Goal: Find specific page/section: Find specific page/section

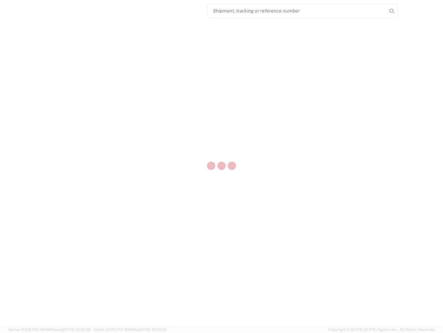
select select "US"
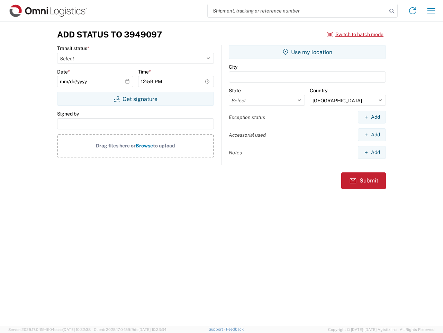
click at [298, 11] on input "search" at bounding box center [297, 10] width 179 height 13
click at [392, 11] on icon at bounding box center [392, 11] width 10 height 10
click at [413, 11] on icon at bounding box center [412, 10] width 11 height 11
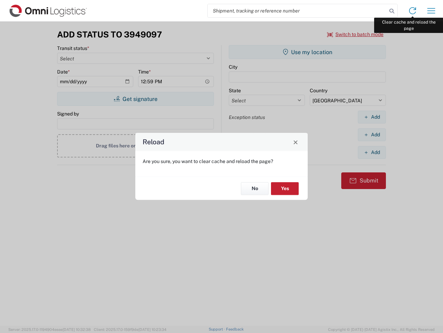
click at [432, 11] on div "Reload Are you sure, you want to clear cache and reload the page? No Yes" at bounding box center [221, 166] width 443 height 333
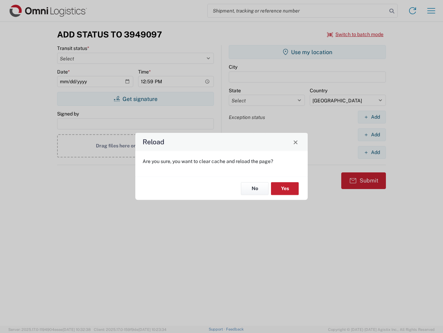
click at [356, 34] on div "Reload Are you sure, you want to clear cache and reload the page? No Yes" at bounding box center [221, 166] width 443 height 333
click at [135, 99] on div "Reload Are you sure, you want to clear cache and reload the page? No Yes" at bounding box center [221, 166] width 443 height 333
click at [308, 52] on div "Reload Are you sure, you want to clear cache and reload the page? No Yes" at bounding box center [221, 166] width 443 height 333
click at [372, 117] on div "Reload Are you sure, you want to clear cache and reload the page? No Yes" at bounding box center [221, 166] width 443 height 333
click at [372, 134] on div "Reload Are you sure, you want to clear cache and reload the page? No Yes" at bounding box center [221, 166] width 443 height 333
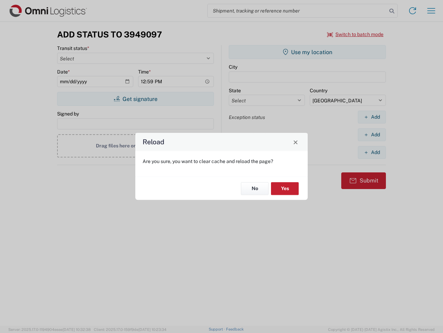
click at [372, 152] on div "Reload Are you sure, you want to clear cache and reload the page? No Yes" at bounding box center [221, 166] width 443 height 333
